Goal: Ask a question

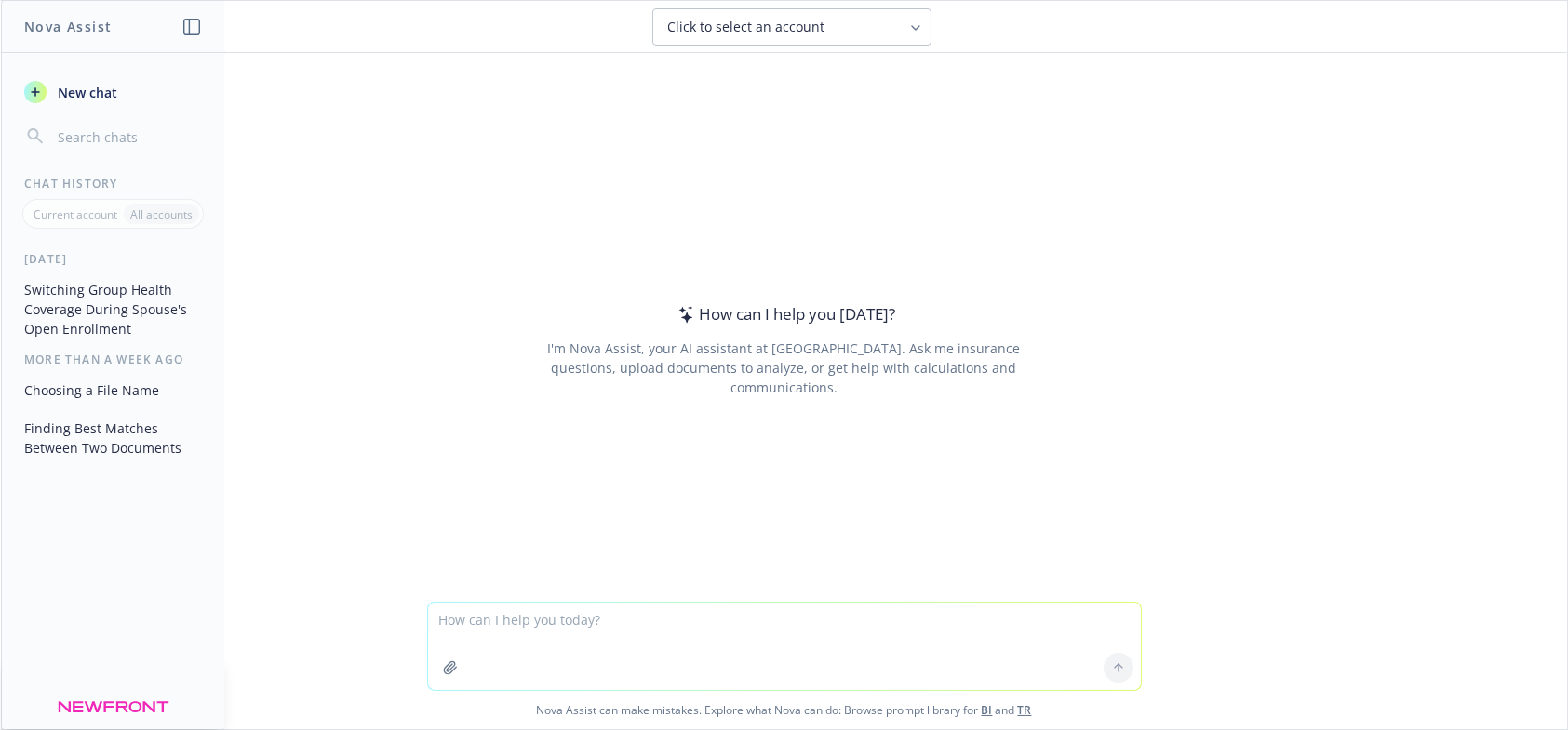
click at [524, 625] on textarea at bounding box center [784, 646] width 713 height 88
click at [749, 623] on textarea "What would a good subject line to title this link:" at bounding box center [784, 646] width 713 height 88
paste textarea "[URL][DOMAIN_NAME]"
type textarea "What would a good subject line to title this link: [URL][DOMAIN_NAME]"
click at [1118, 678] on button at bounding box center [1119, 669] width 30 height 30
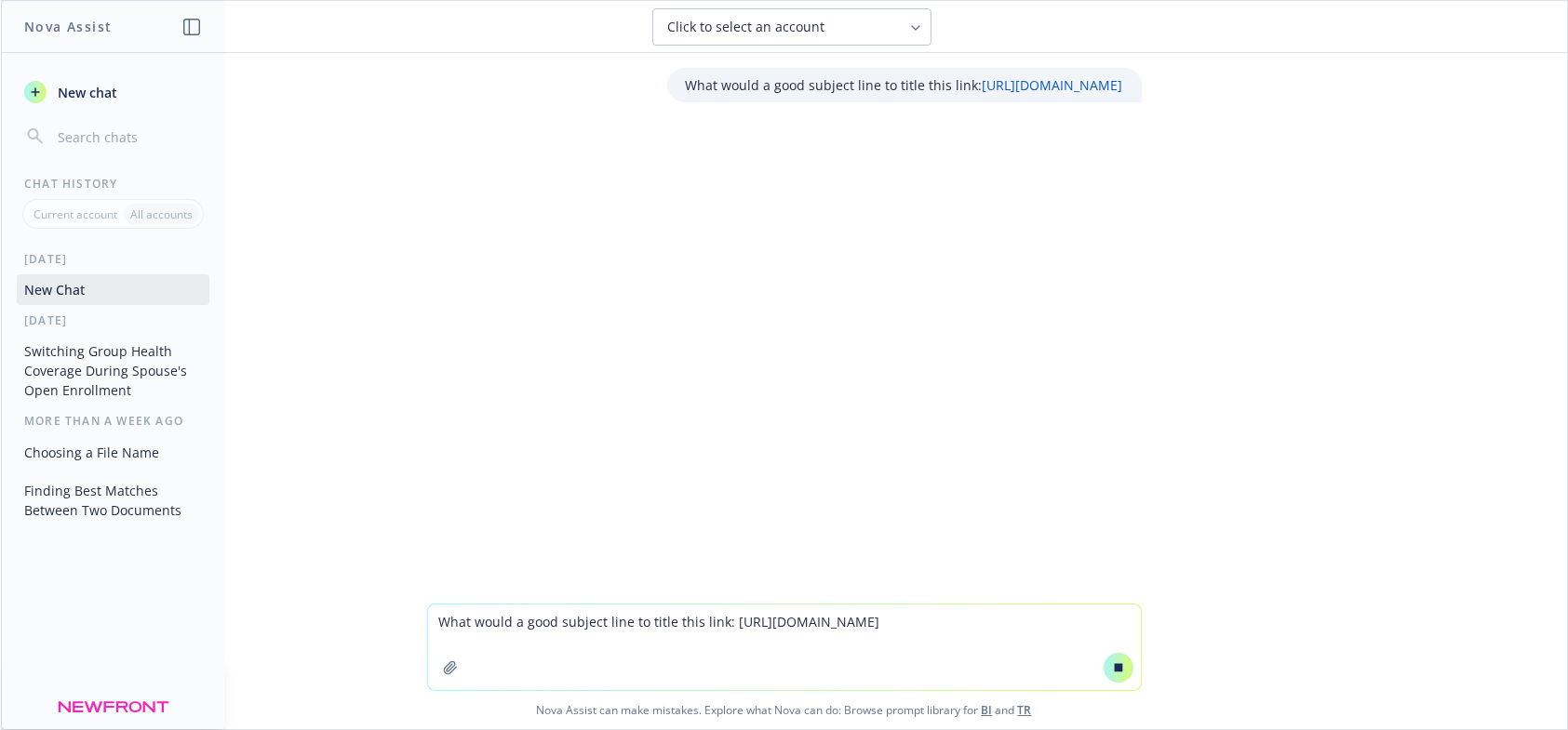
click at [761, 29] on span "Click to select an account" at bounding box center [746, 27] width 158 height 19
click at [762, 29] on span "Click to select an account" at bounding box center [746, 27] width 158 height 19
